Goal: Task Accomplishment & Management: Use online tool/utility

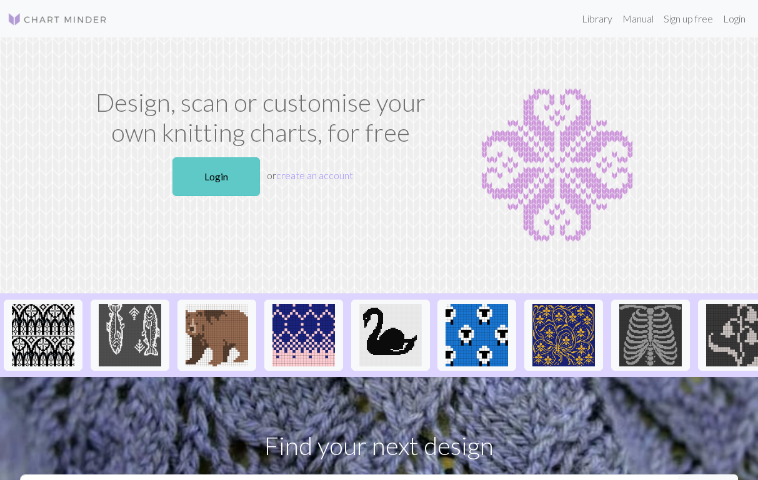
click at [215, 182] on link "Login" at bounding box center [215, 176] width 87 height 39
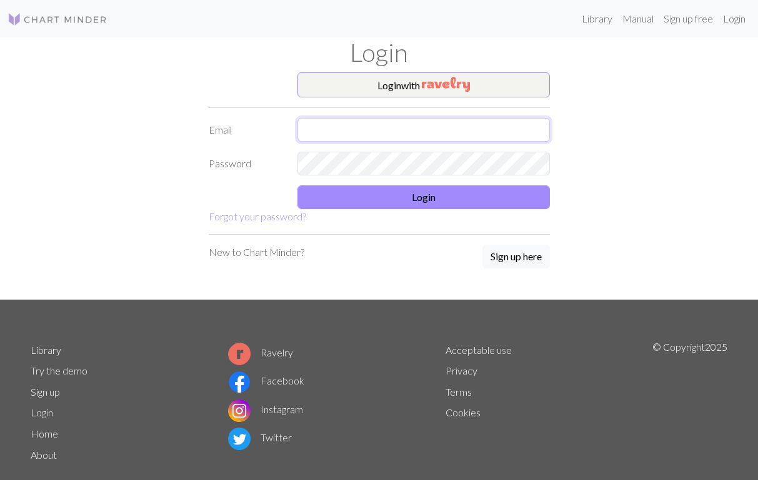
type input "kia.pelto-vasenius@kolumbus.fi"
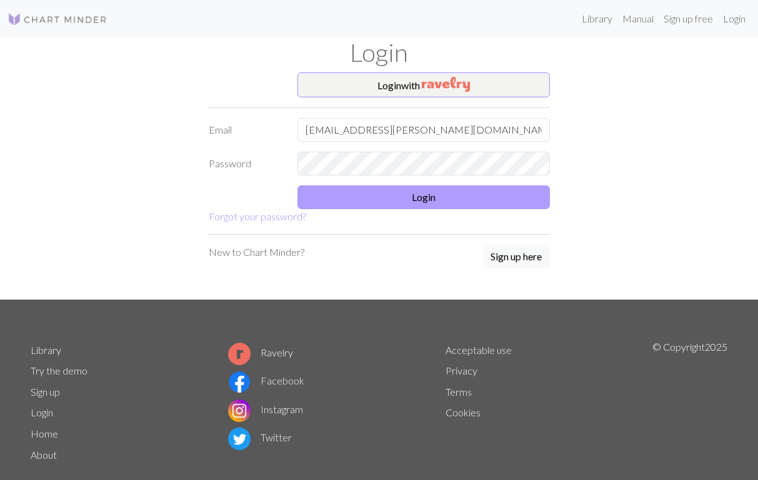
click at [385, 197] on button "Login" at bounding box center [423, 198] width 252 height 24
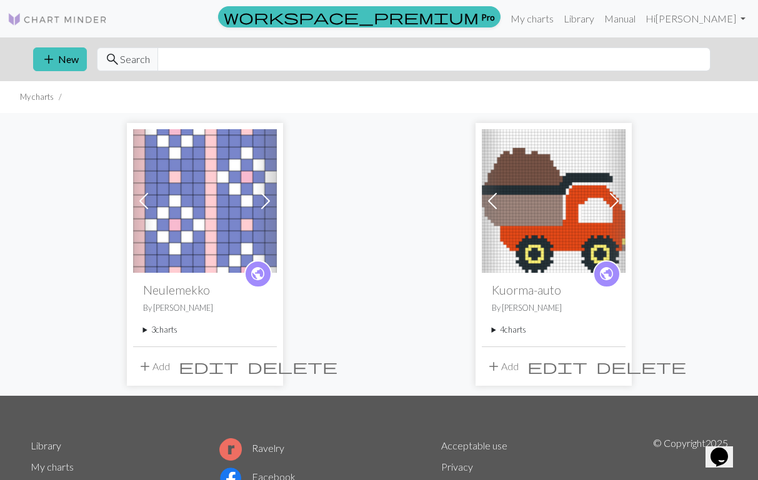
click at [264, 202] on span at bounding box center [266, 201] width 20 height 20
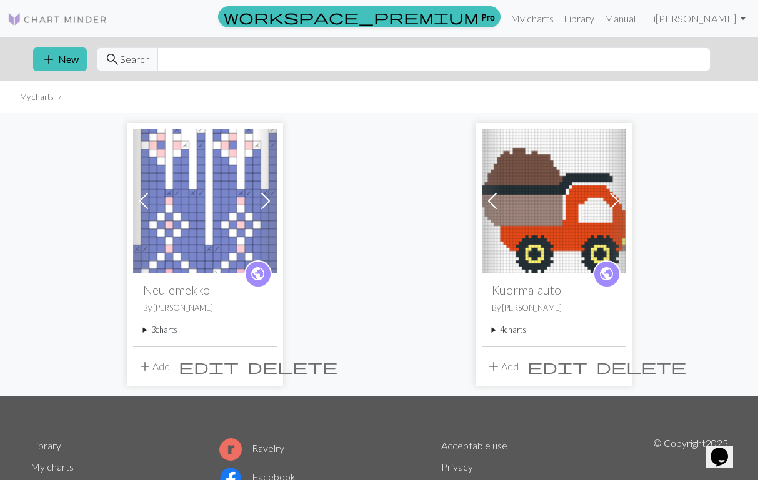
click at [265, 202] on span at bounding box center [266, 201] width 20 height 20
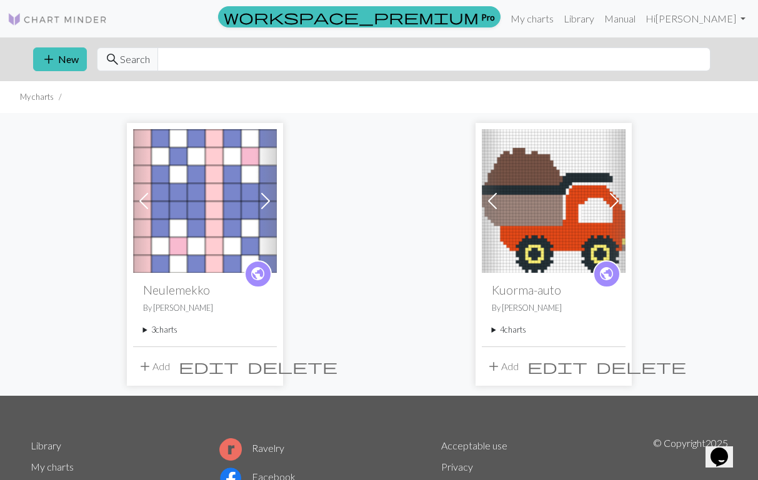
click at [234, 213] on img at bounding box center [205, 201] width 144 height 144
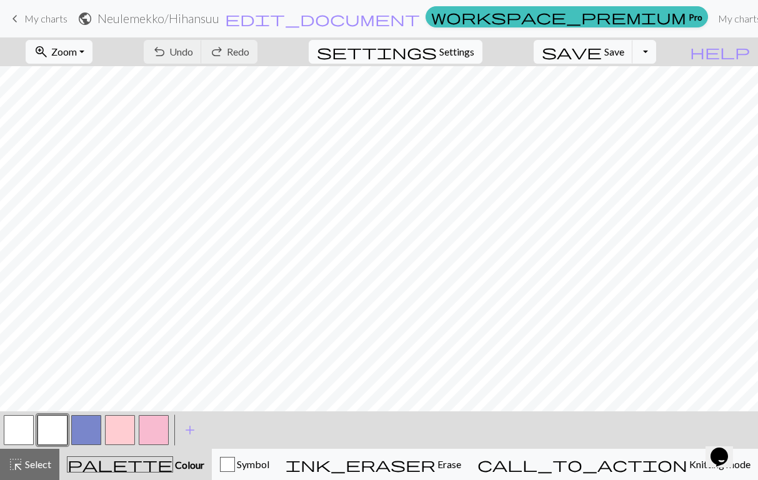
click at [464, 49] on span "Settings" at bounding box center [456, 51] width 35 height 15
select select "aran"
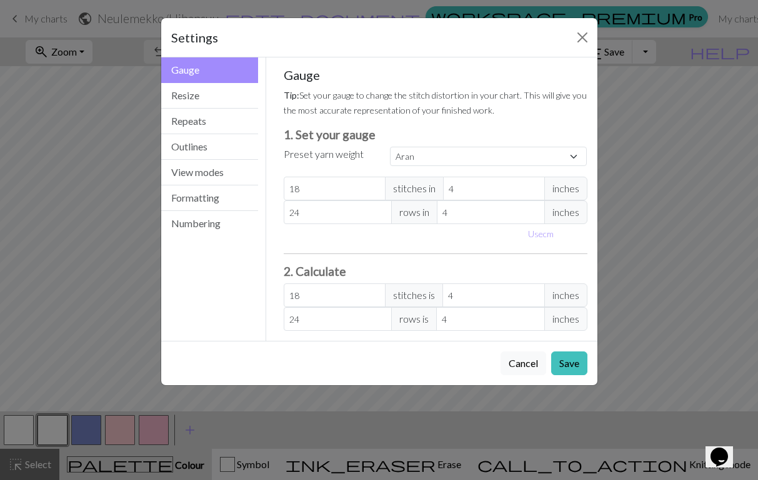
click at [669, 198] on div "Settings Gauge Gauge Resize Repeats Outlines View modes Formatting Numbering Ga…" at bounding box center [379, 240] width 758 height 480
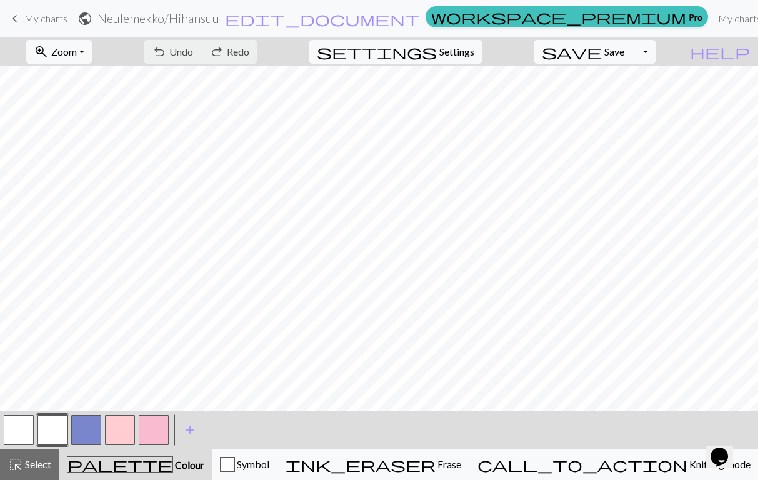
click at [20, 16] on span "keyboard_arrow_left" at bounding box center [14, 18] width 15 height 17
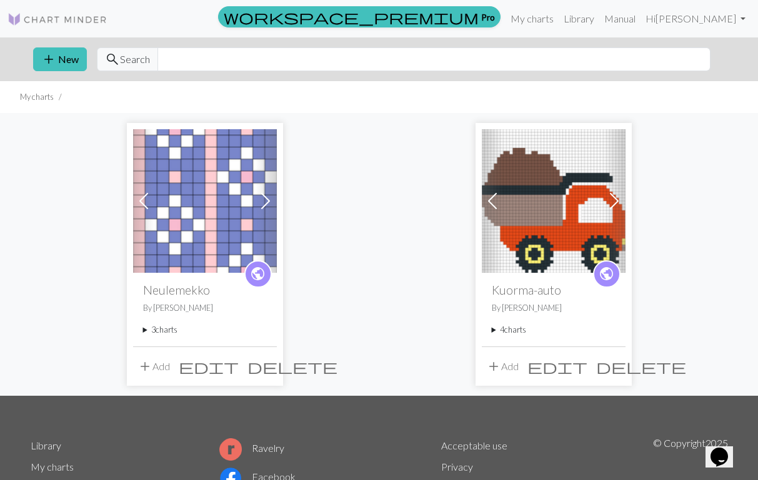
click at [202, 226] on img at bounding box center [205, 201] width 144 height 144
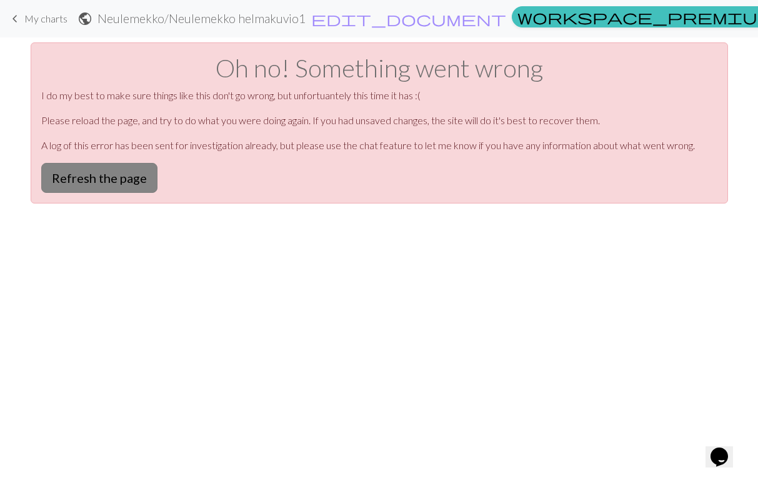
click at [84, 179] on button "Refresh the page" at bounding box center [99, 178] width 116 height 30
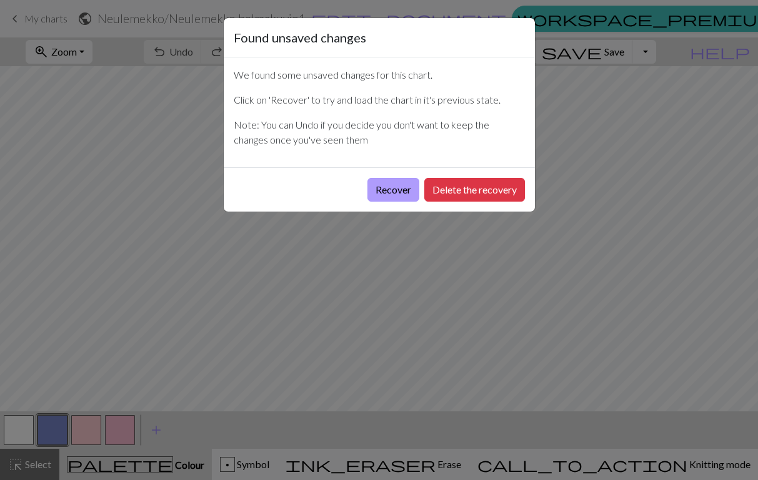
click at [400, 184] on button "Recover" at bounding box center [393, 190] width 52 height 24
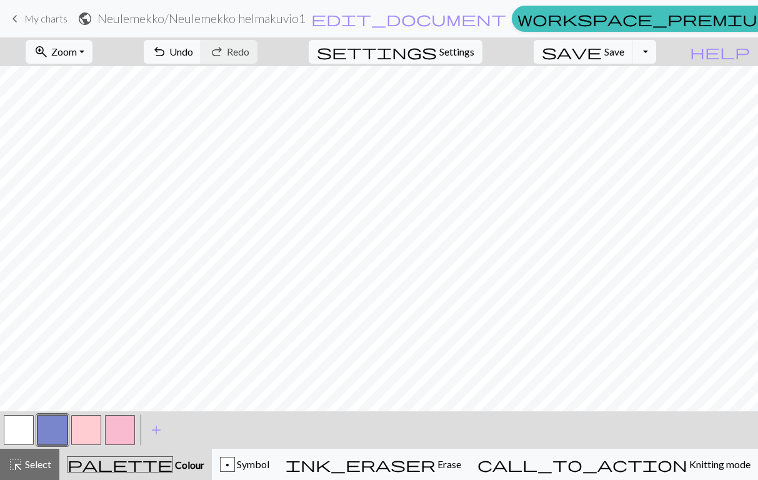
click at [21, 22] on span "keyboard_arrow_left" at bounding box center [14, 18] width 15 height 17
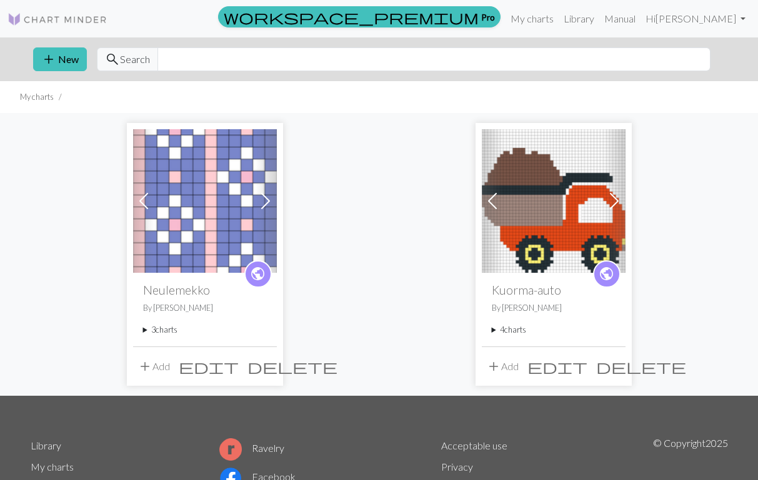
click at [170, 330] on summary "3 charts" at bounding box center [205, 330] width 124 height 12
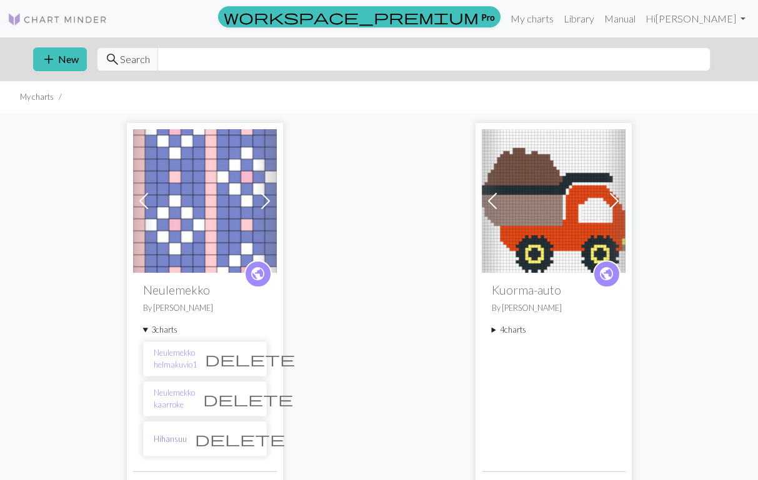
click at [184, 435] on link "Hihansuu" at bounding box center [170, 440] width 33 height 12
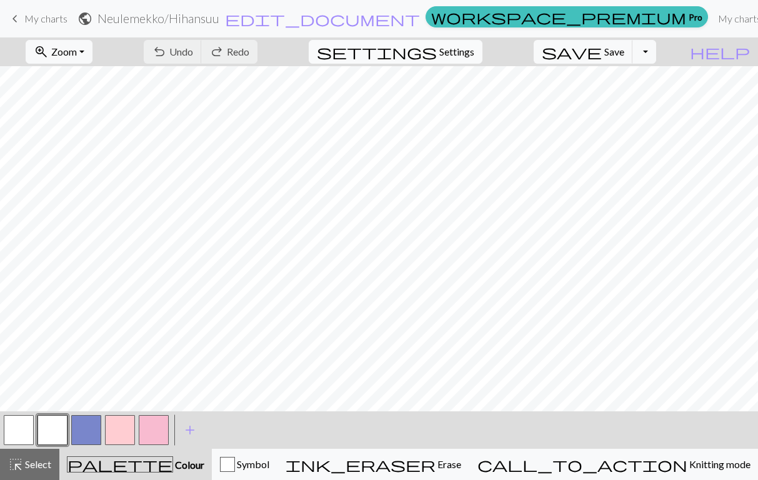
click at [463, 54] on span "Settings" at bounding box center [456, 51] width 35 height 15
select select "aran"
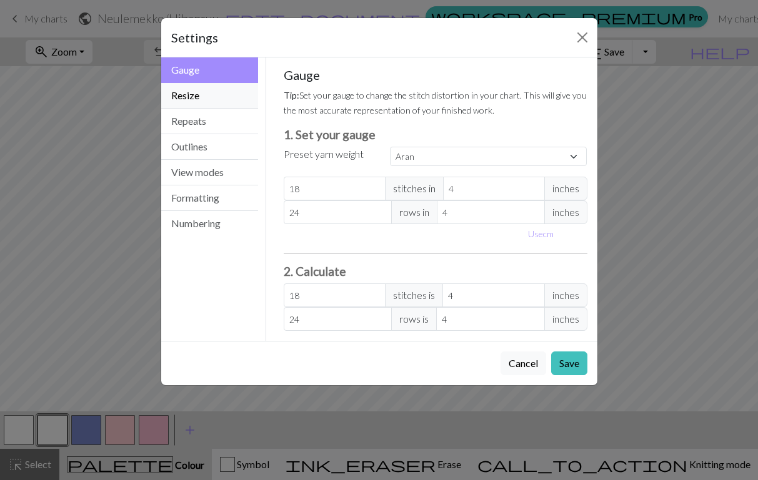
click at [196, 100] on button "Resize" at bounding box center [209, 96] width 97 height 26
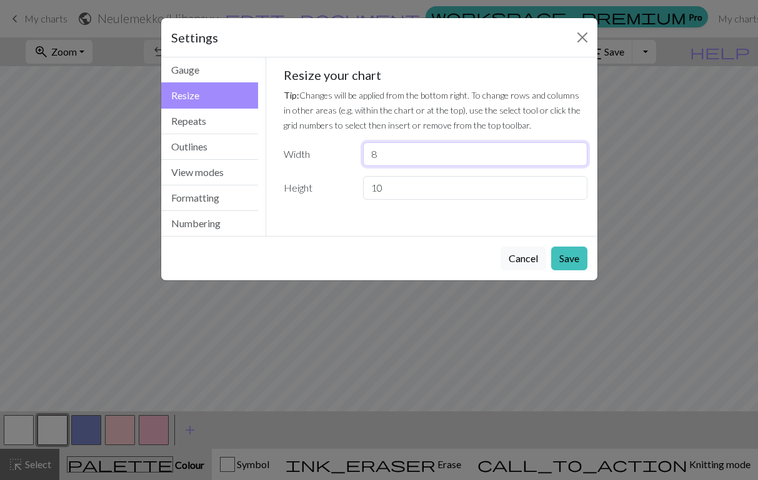
click at [371, 155] on input "8" at bounding box center [475, 154] width 224 height 24
type input "12"
click at [381, 189] on input "10" at bounding box center [475, 188] width 224 height 24
type input "1"
type input "6"
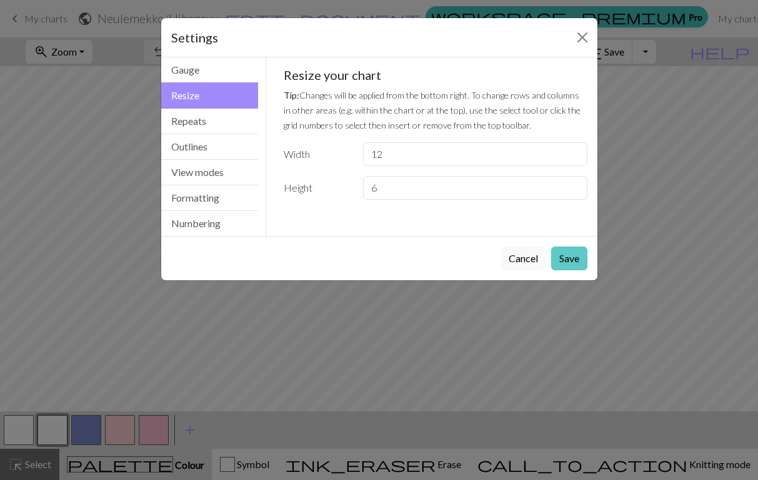
click at [559, 257] on button "Save" at bounding box center [569, 259] width 36 height 24
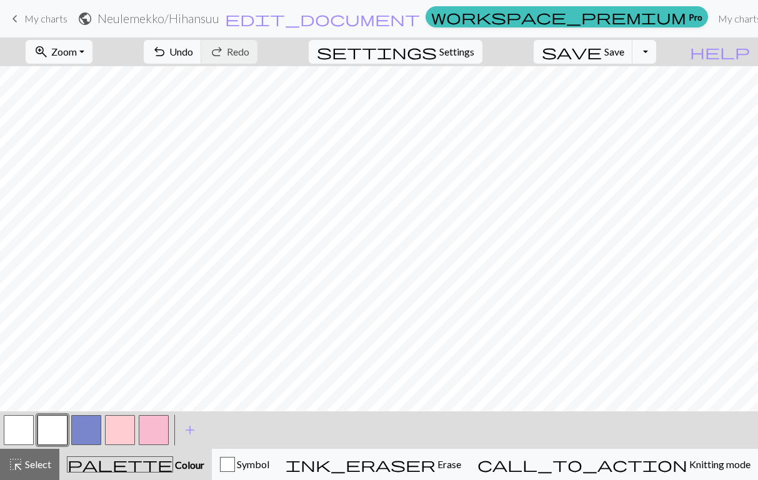
click at [116, 439] on button "button" at bounding box center [120, 431] width 30 height 30
click at [75, 426] on button "button" at bounding box center [86, 431] width 30 height 30
click at [624, 52] on span "Save" at bounding box center [614, 52] width 20 height 12
click at [624, 54] on span "Save" at bounding box center [614, 52] width 20 height 12
click at [35, 16] on span "My charts" at bounding box center [45, 18] width 43 height 12
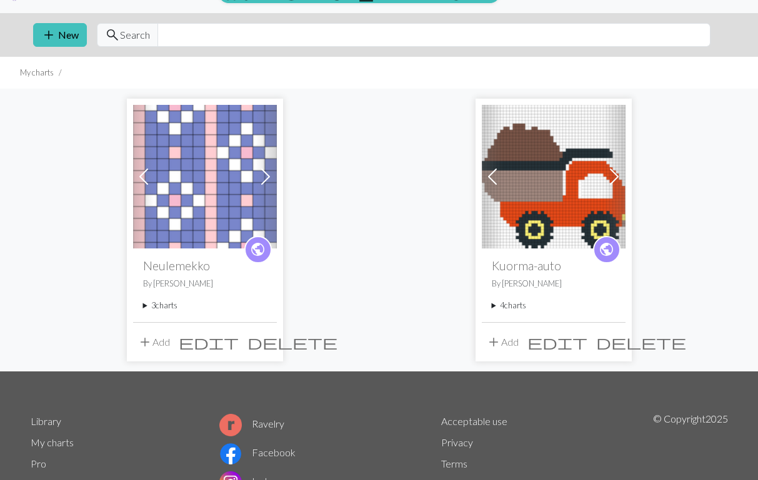
scroll to position [28, 0]
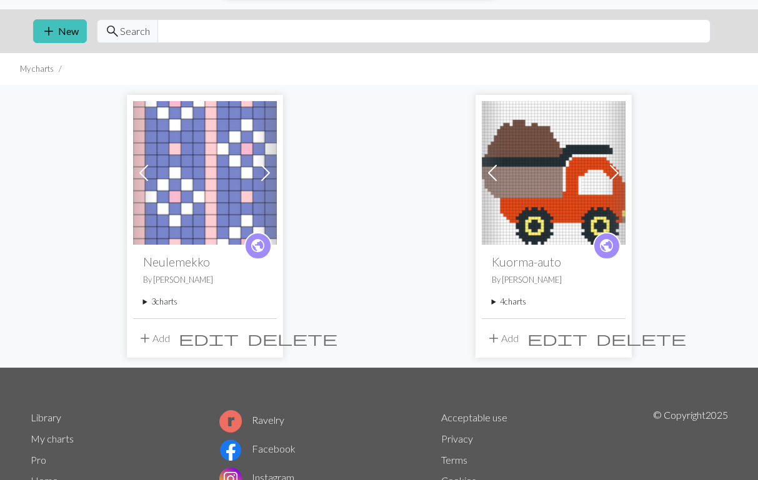
click at [180, 301] on summary "3 charts" at bounding box center [205, 302] width 124 height 12
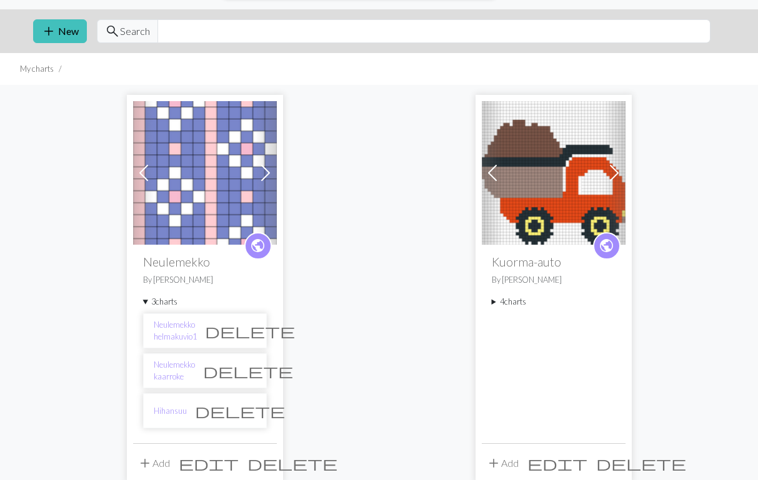
click at [187, 411] on li "Hihansuu delete" at bounding box center [205, 411] width 124 height 35
click at [186, 411] on li "Hihansuu delete" at bounding box center [205, 411] width 124 height 35
click at [182, 411] on link "Hihansuu" at bounding box center [170, 412] width 33 height 12
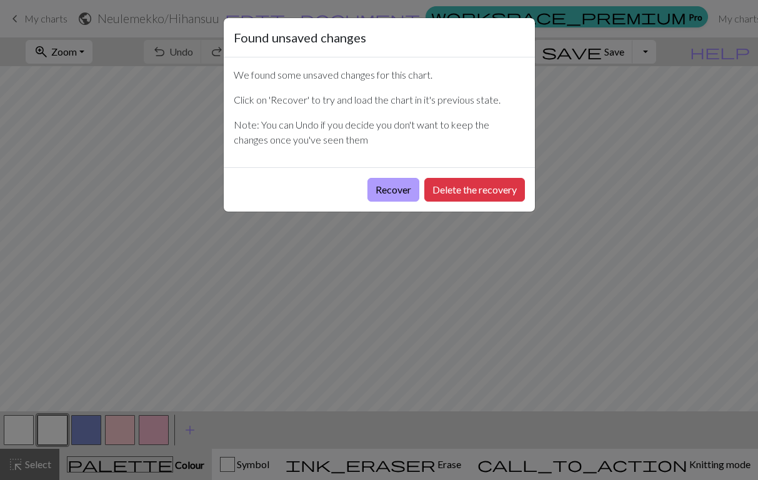
click at [391, 186] on button "Recover" at bounding box center [393, 190] width 52 height 24
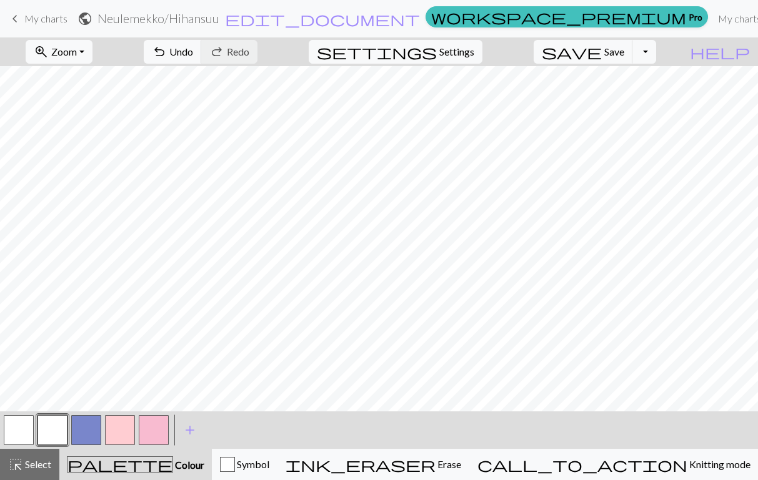
click at [52, 423] on button "button" at bounding box center [52, 431] width 30 height 30
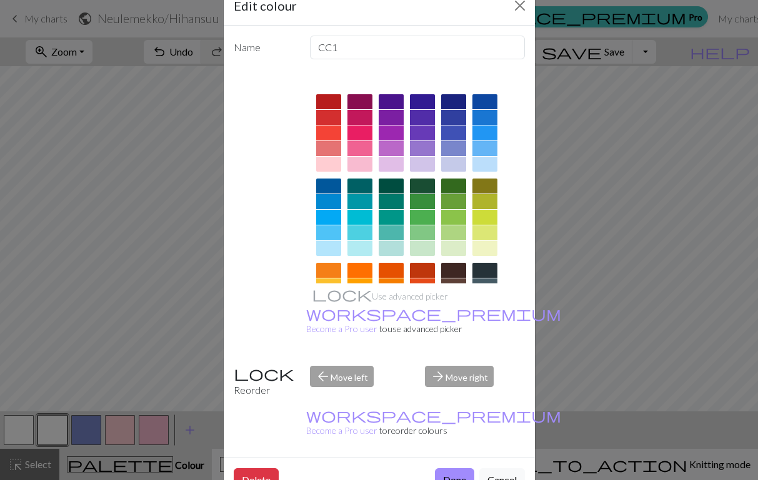
scroll to position [31, 0]
click at [451, 469] on button "Done" at bounding box center [454, 481] width 39 height 24
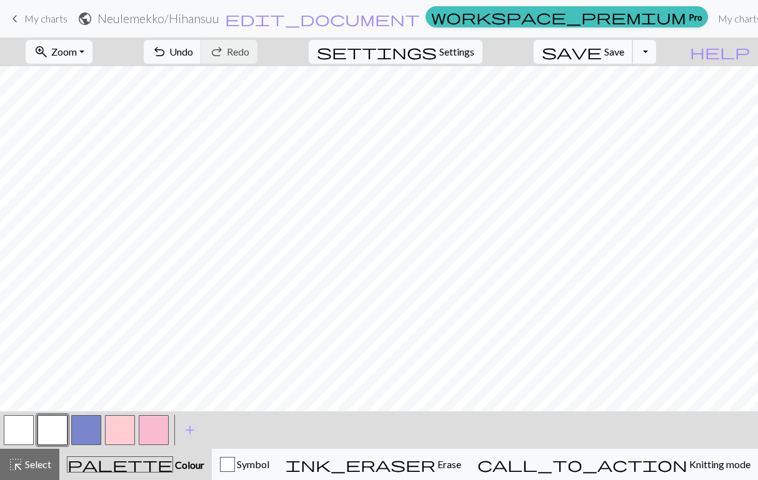
click at [624, 52] on span "Save" at bounding box center [614, 52] width 20 height 12
click at [155, 424] on button "button" at bounding box center [154, 431] width 30 height 30
click at [149, 433] on button "button" at bounding box center [154, 431] width 30 height 30
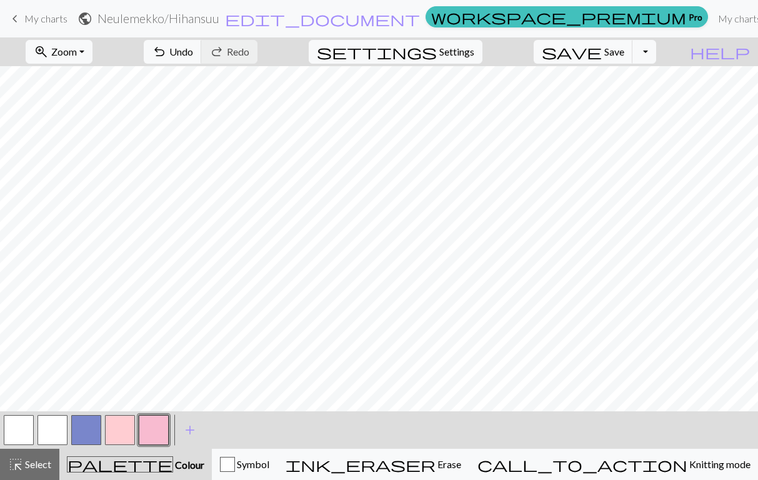
click at [82, 426] on button "button" at bounding box center [86, 431] width 30 height 30
click at [624, 52] on span "Save" at bounding box center [614, 52] width 20 height 12
click at [83, 424] on button "button" at bounding box center [86, 431] width 30 height 30
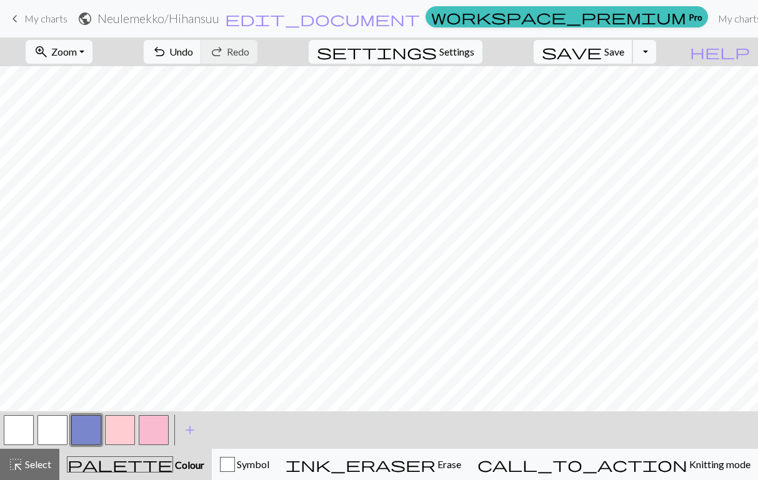
click at [624, 49] on span "Save" at bounding box center [614, 52] width 20 height 12
click at [77, 56] on span "Zoom" at bounding box center [64, 52] width 26 height 12
click at [29, 15] on span "My charts" at bounding box center [45, 18] width 43 height 12
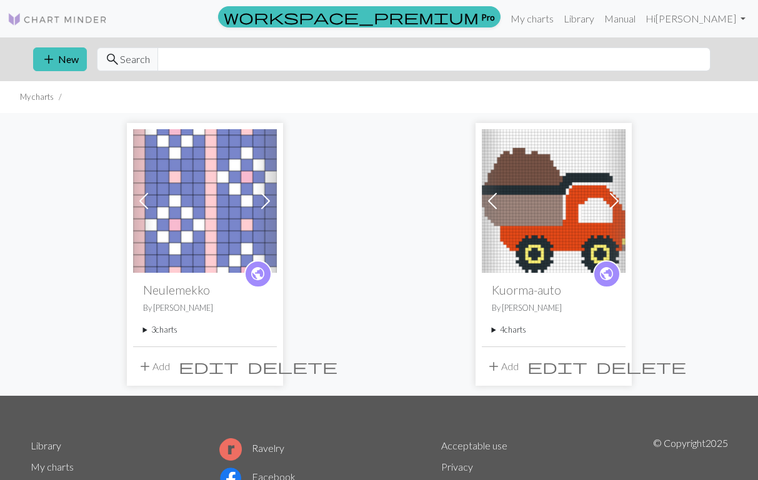
click at [204, 330] on summary "3 charts" at bounding box center [205, 330] width 124 height 12
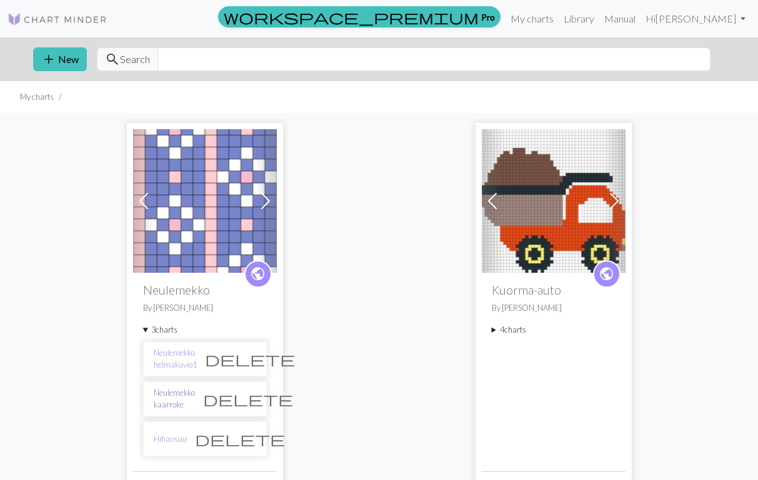
click at [195, 397] on link "Neulemekko kaarroke" at bounding box center [174, 399] width 41 height 24
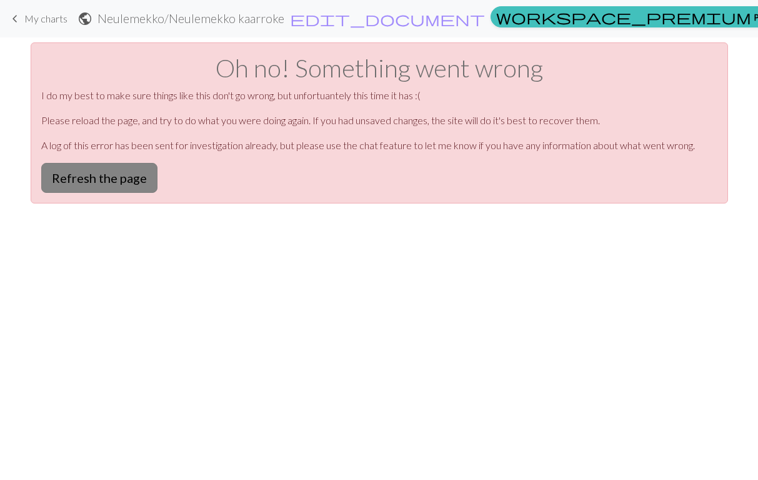
click at [129, 171] on button "Refresh the page" at bounding box center [99, 178] width 116 height 30
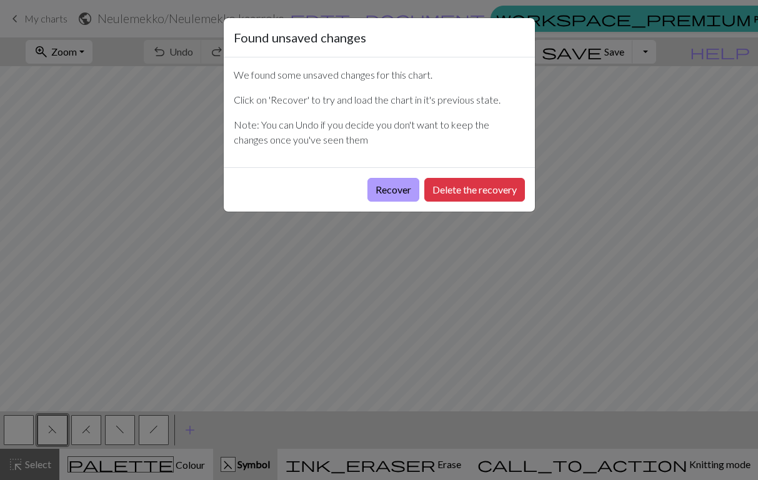
click at [401, 191] on button "Recover" at bounding box center [393, 190] width 52 height 24
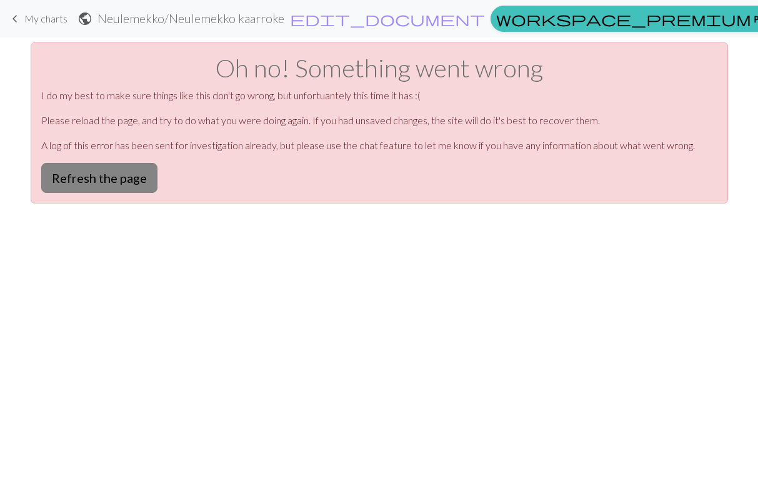
click at [124, 174] on button "Refresh the page" at bounding box center [99, 178] width 116 height 30
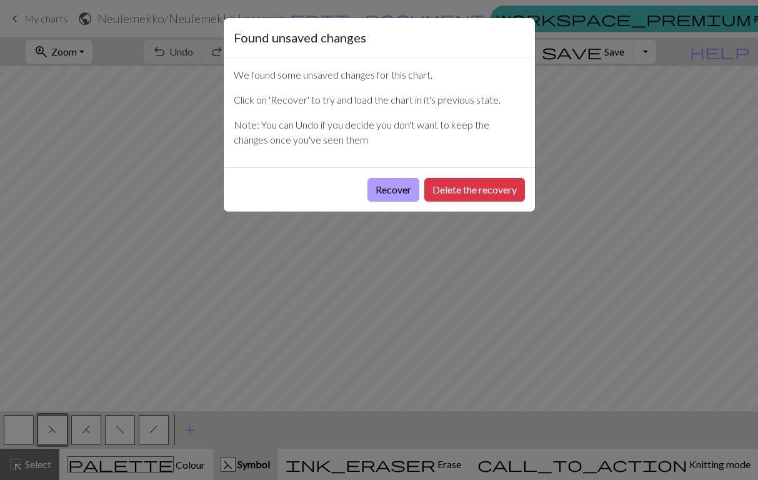
click at [395, 187] on button "Recover" at bounding box center [393, 190] width 52 height 24
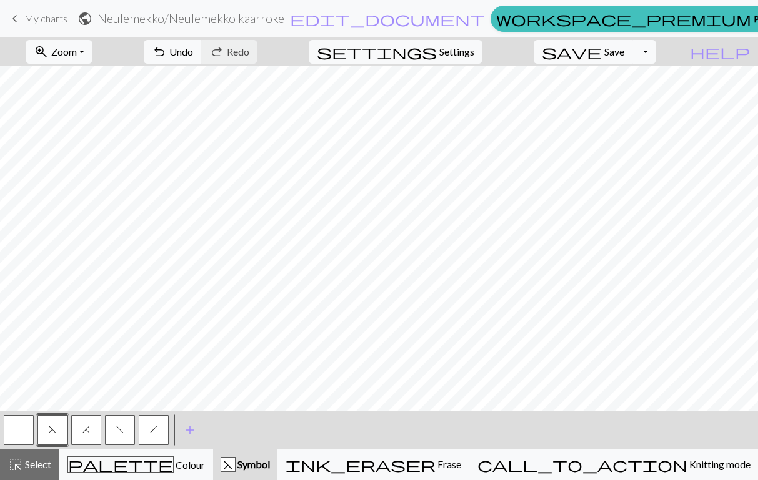
click at [57, 22] on span "My charts" at bounding box center [45, 18] width 43 height 12
click at [624, 51] on span "Save" at bounding box center [614, 52] width 20 height 12
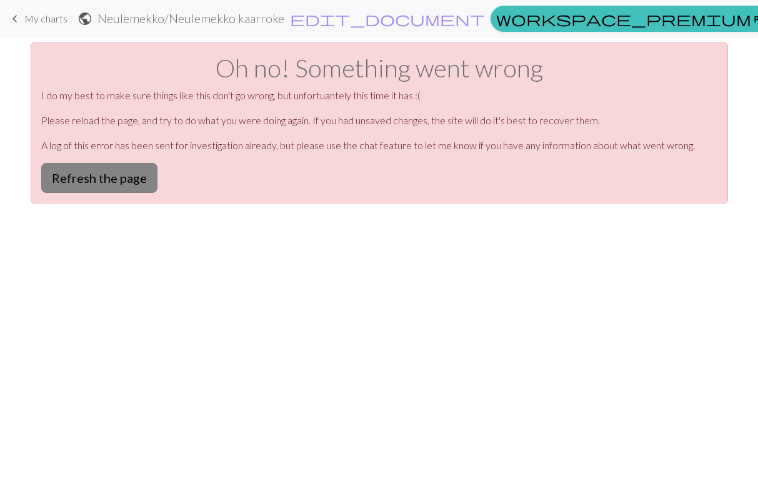
click at [116, 177] on button "Refresh the page" at bounding box center [99, 178] width 116 height 30
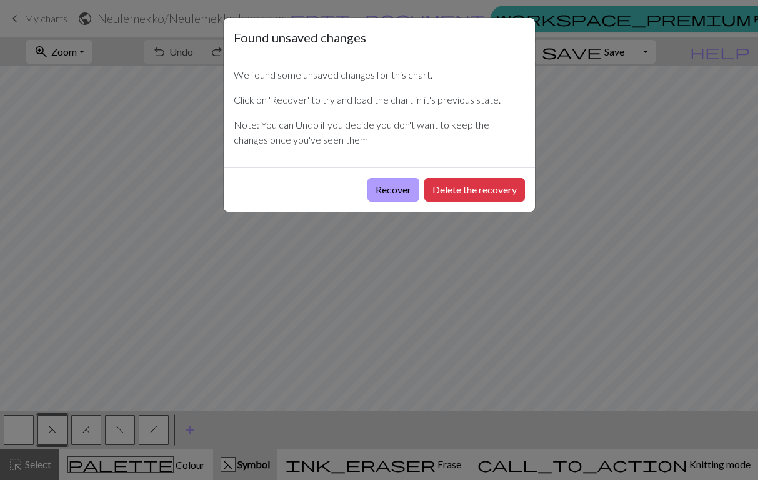
click at [407, 190] on button "Recover" at bounding box center [393, 190] width 52 height 24
